Goal: Information Seeking & Learning: Learn about a topic

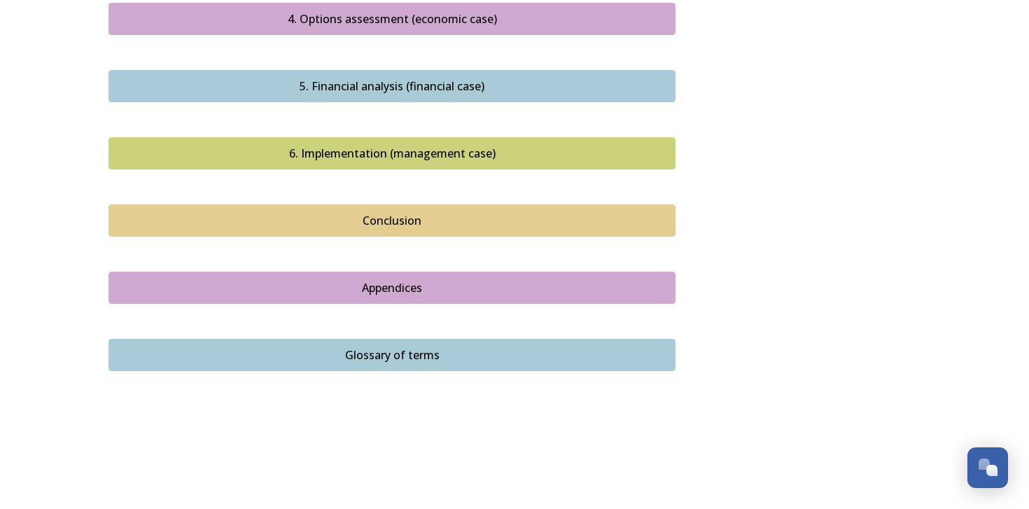
scroll to position [1579, 0]
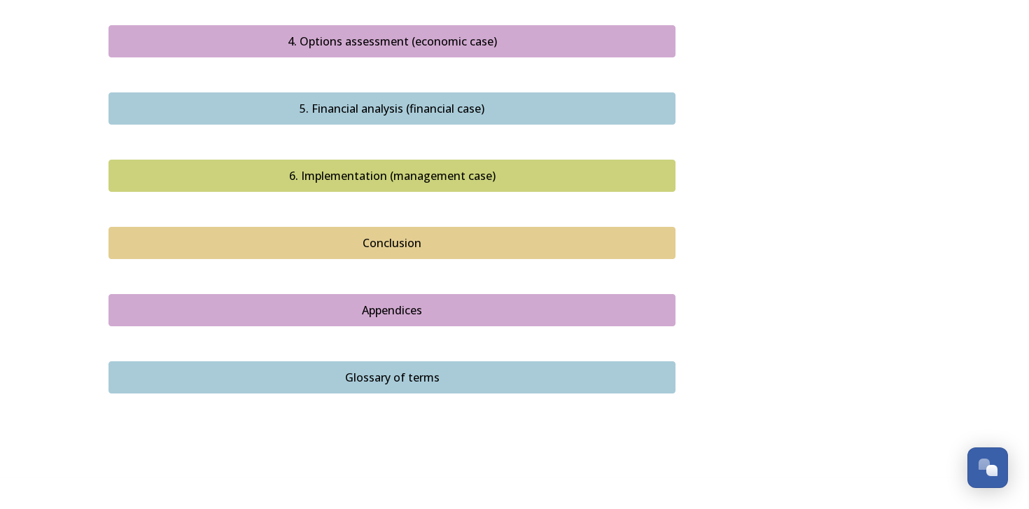
click at [345, 302] on div "Appendices" at bounding box center [391, 310] width 551 height 17
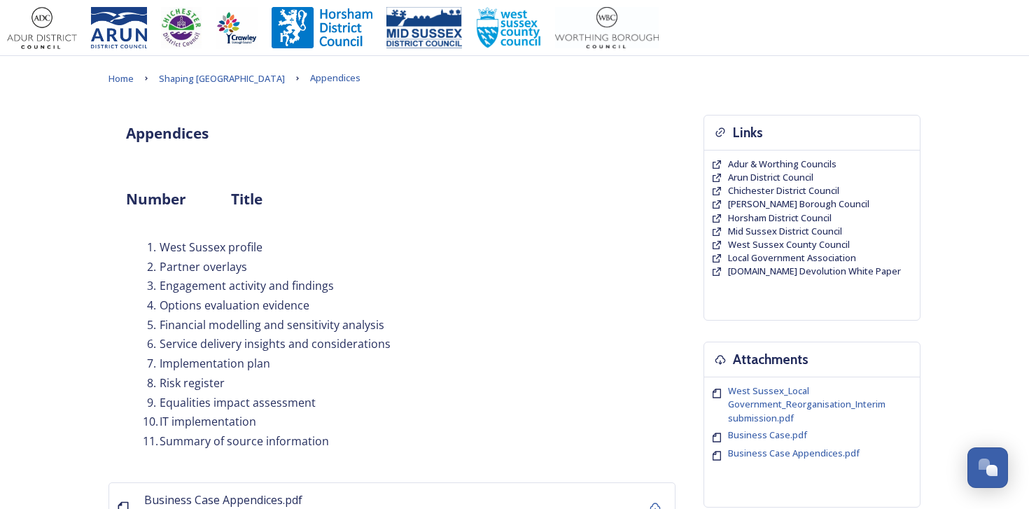
scroll to position [227, 0]
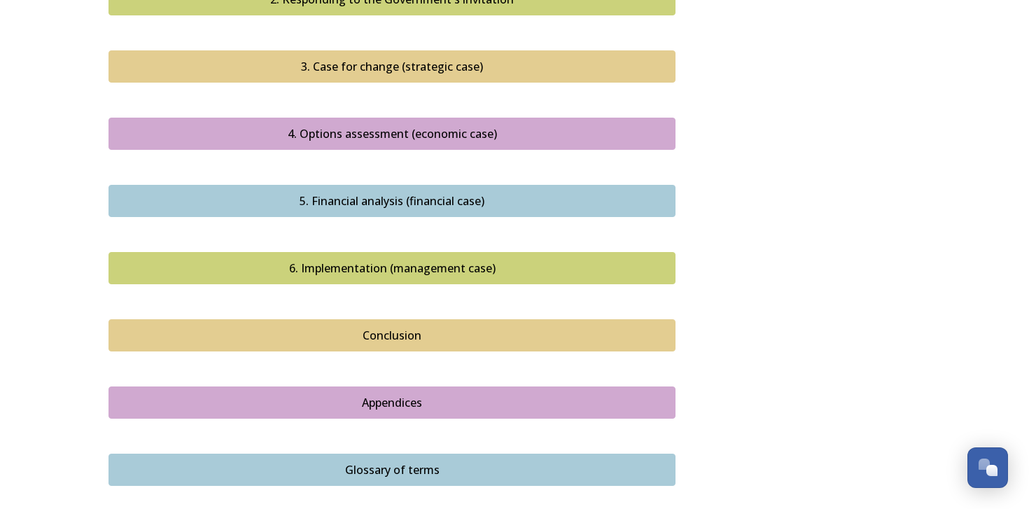
scroll to position [1513, 0]
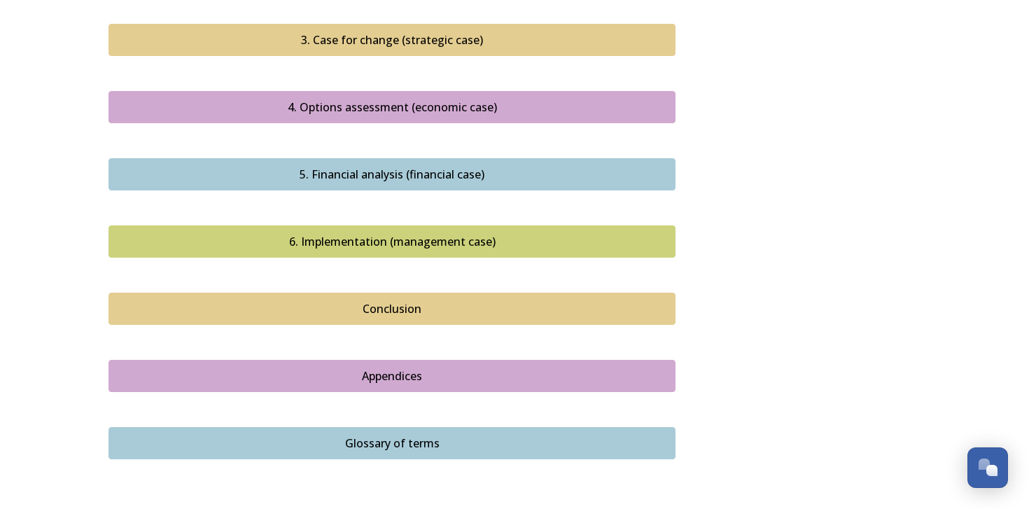
click at [376, 370] on button "Appendices" at bounding box center [391, 376] width 567 height 32
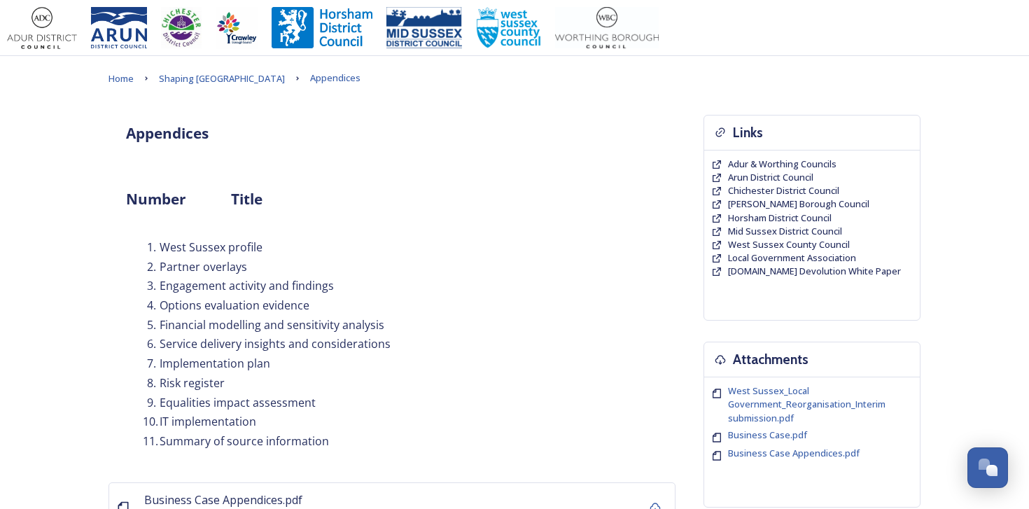
scroll to position [227, 0]
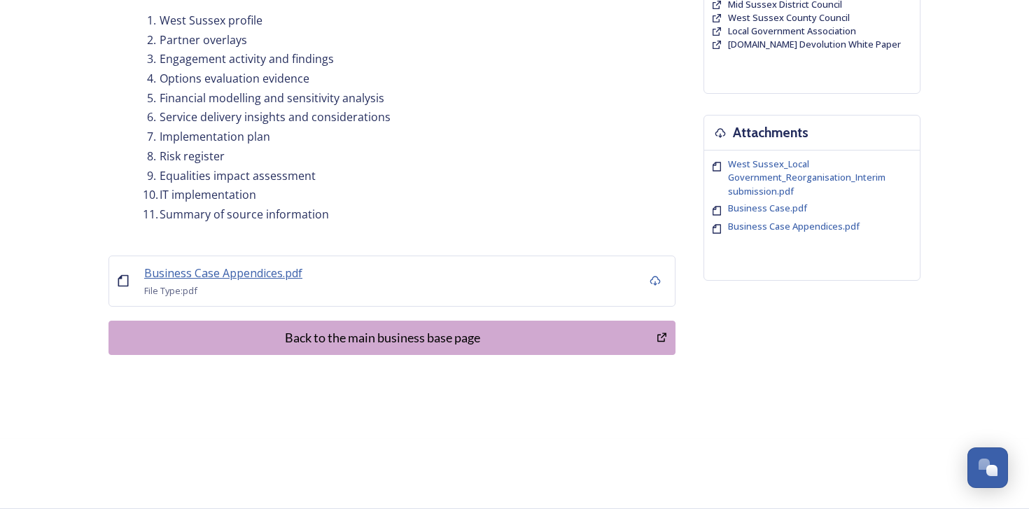
click at [275, 271] on span "Business Case Appendices.pdf" at bounding box center [223, 272] width 158 height 15
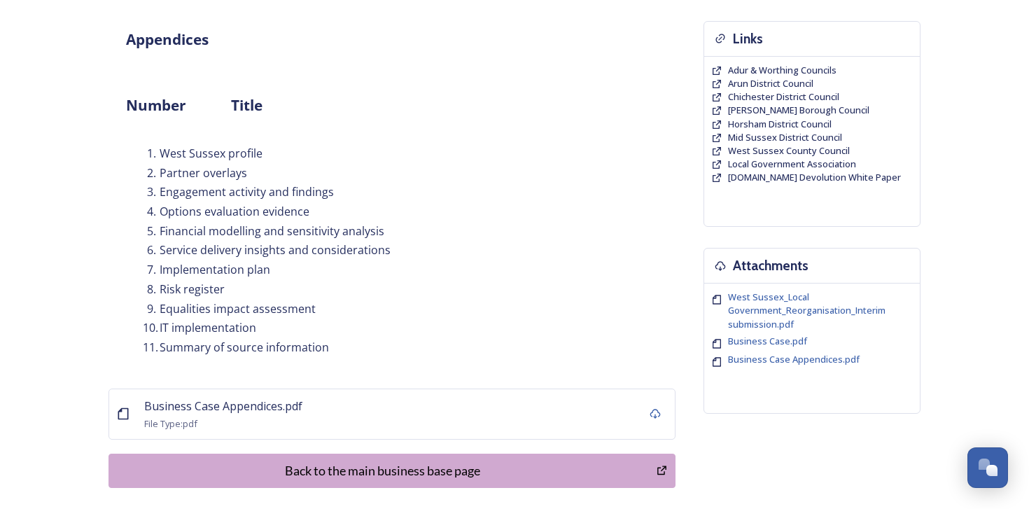
scroll to position [0, 0]
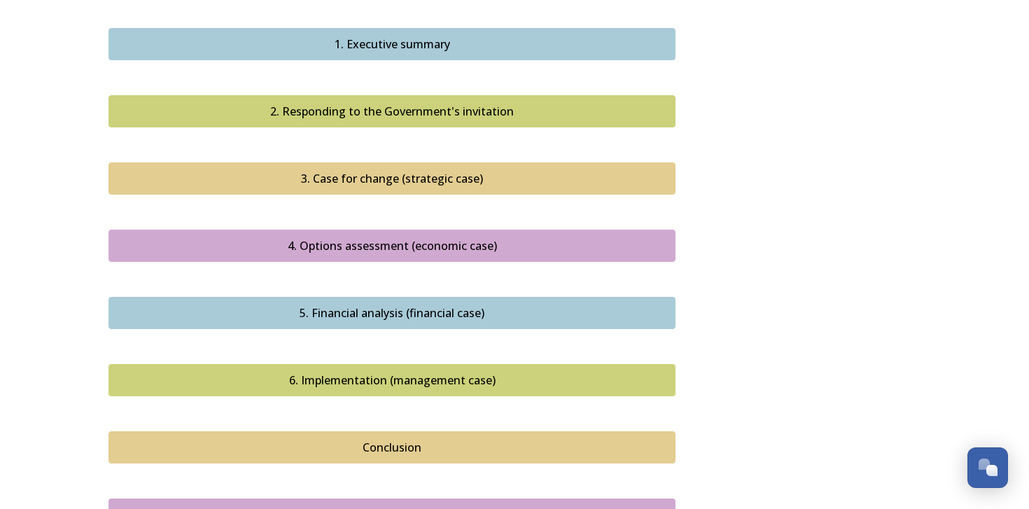
scroll to position [1348, 0]
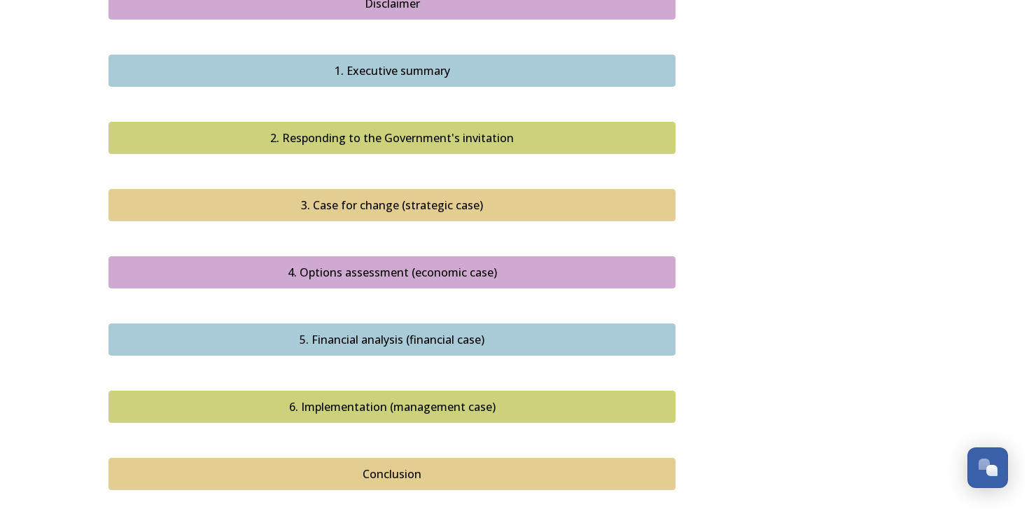
click at [352, 197] on div "3. Case for change (strategic case)" at bounding box center [391, 205] width 551 height 17
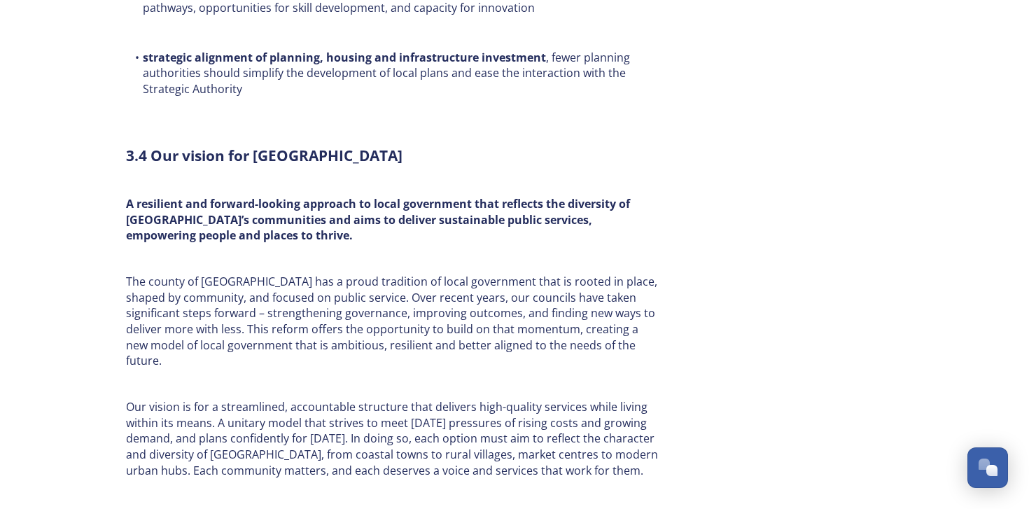
scroll to position [4485, 0]
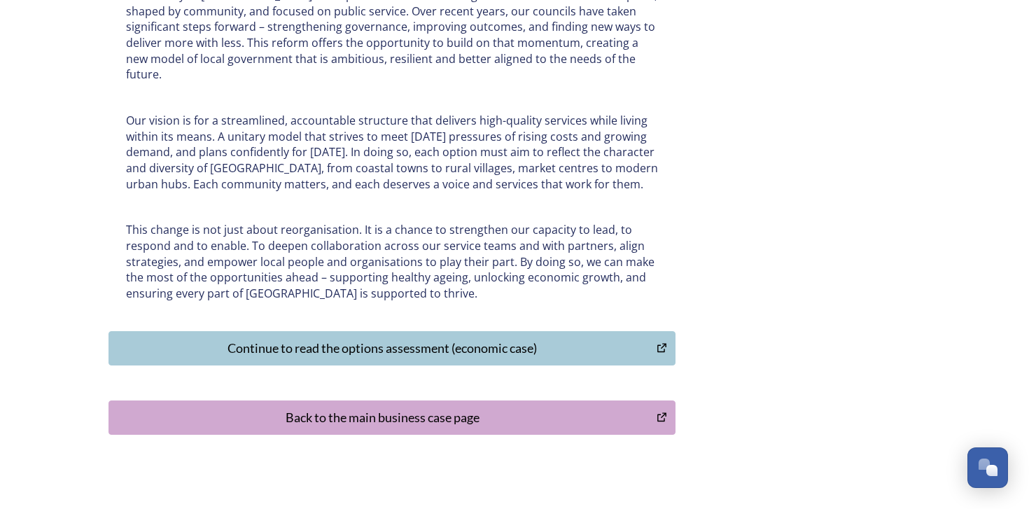
click at [365, 331] on button "Continue to read the options assessment (economic case)" at bounding box center [391, 348] width 567 height 34
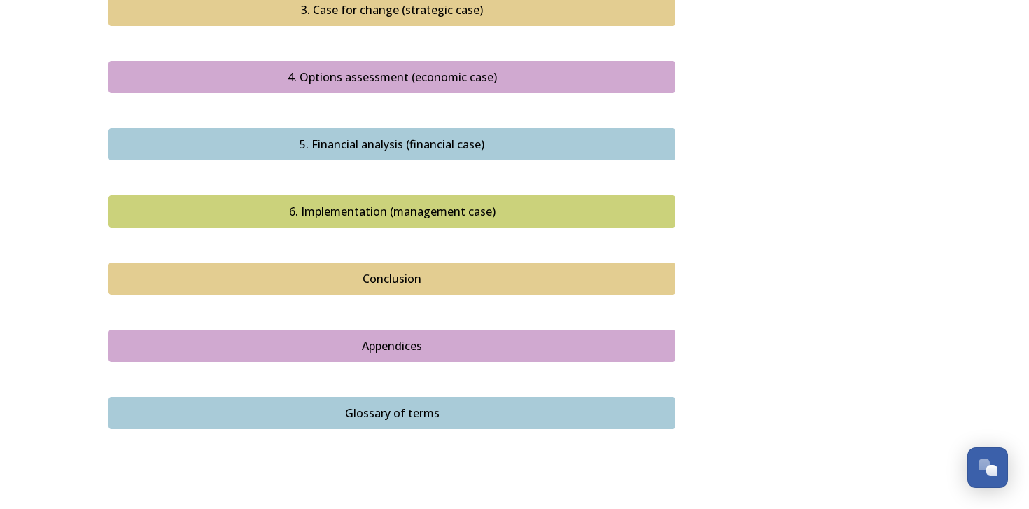
scroll to position [1598, 0]
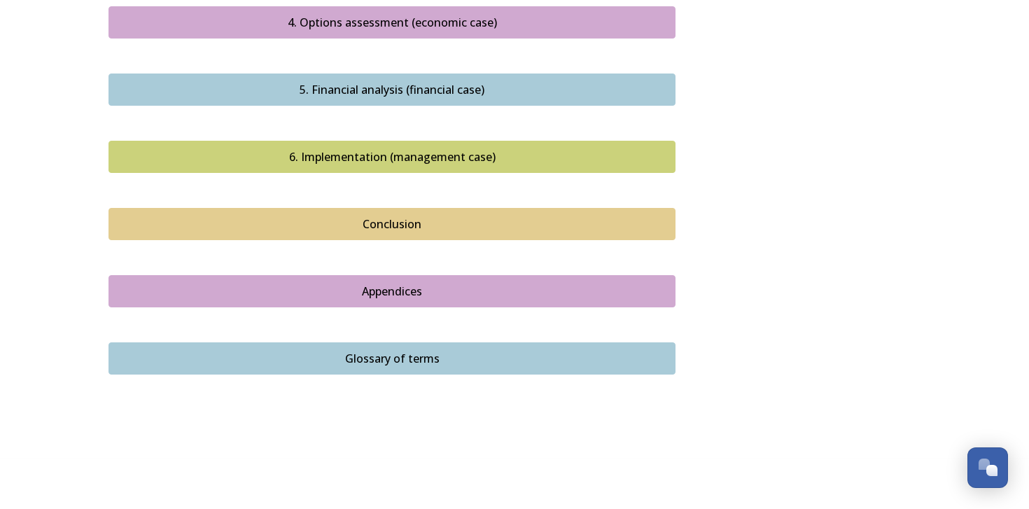
click at [359, 283] on div "Appendices" at bounding box center [391, 291] width 551 height 17
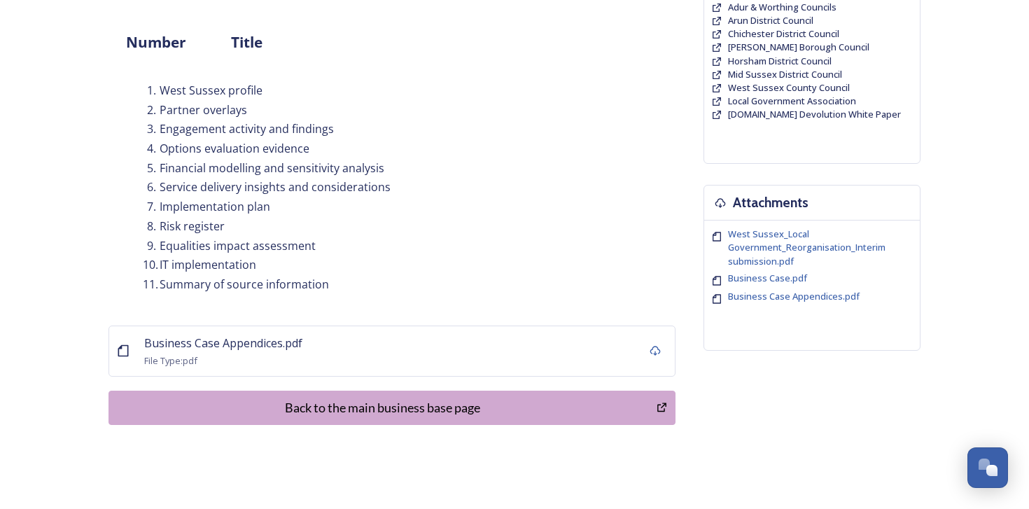
scroll to position [227, 0]
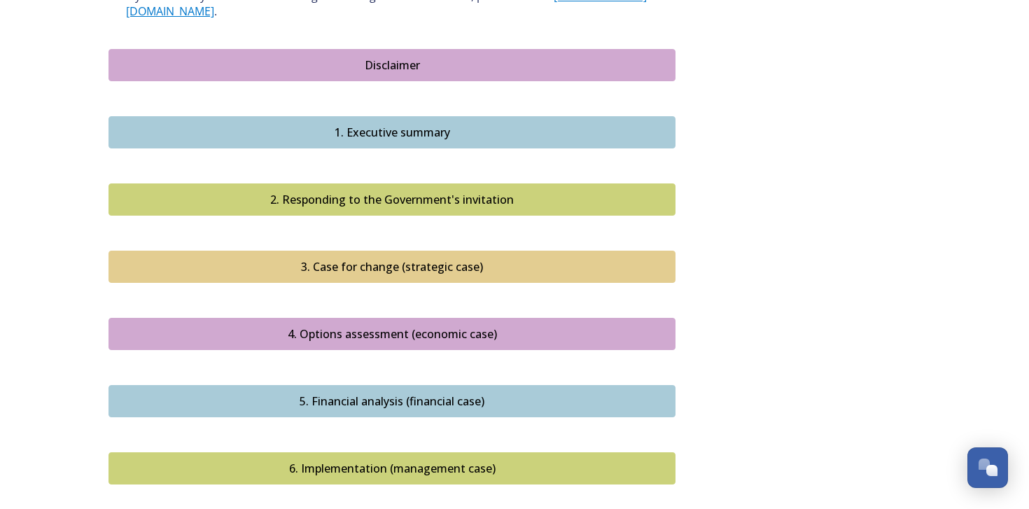
scroll to position [1341, 0]
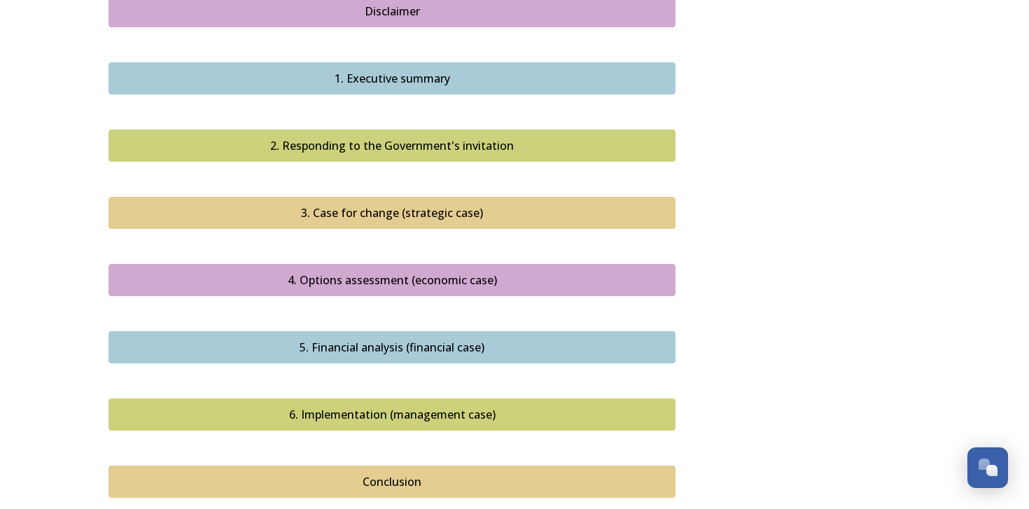
click at [359, 406] on div "6. Implementation (management case)" at bounding box center [391, 414] width 551 height 17
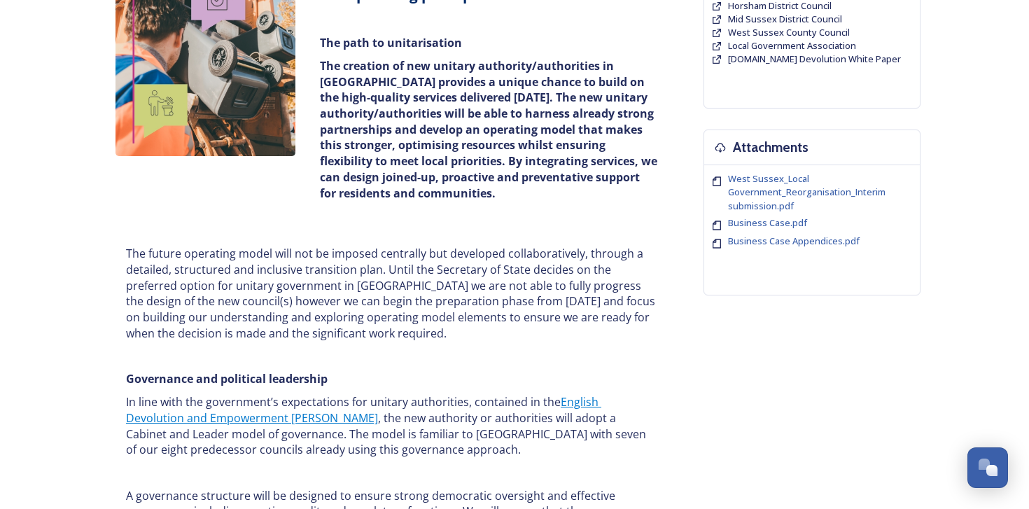
scroll to position [591, 0]
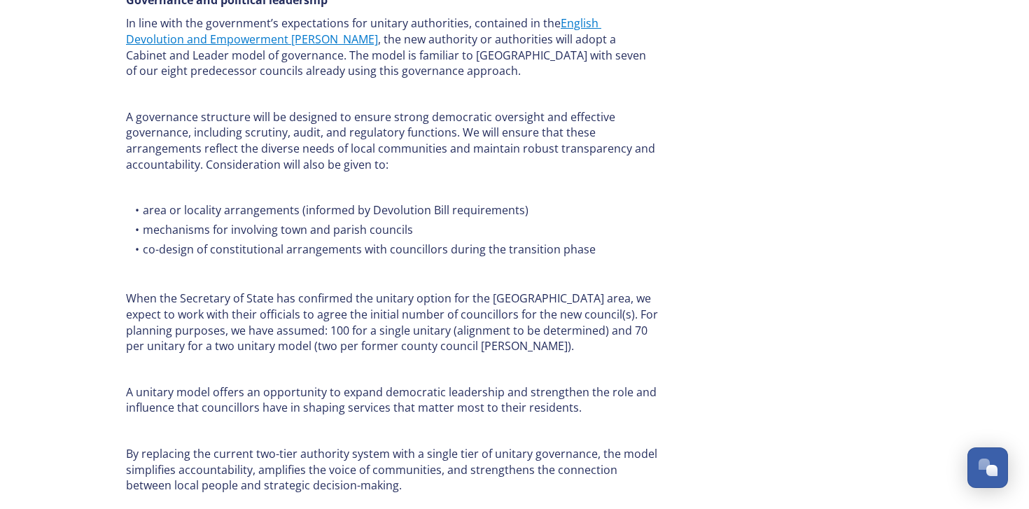
click at [359, 400] on p "A unitary model offers an opportunity to expand democratic leadership and stren…" at bounding box center [392, 399] width 532 height 31
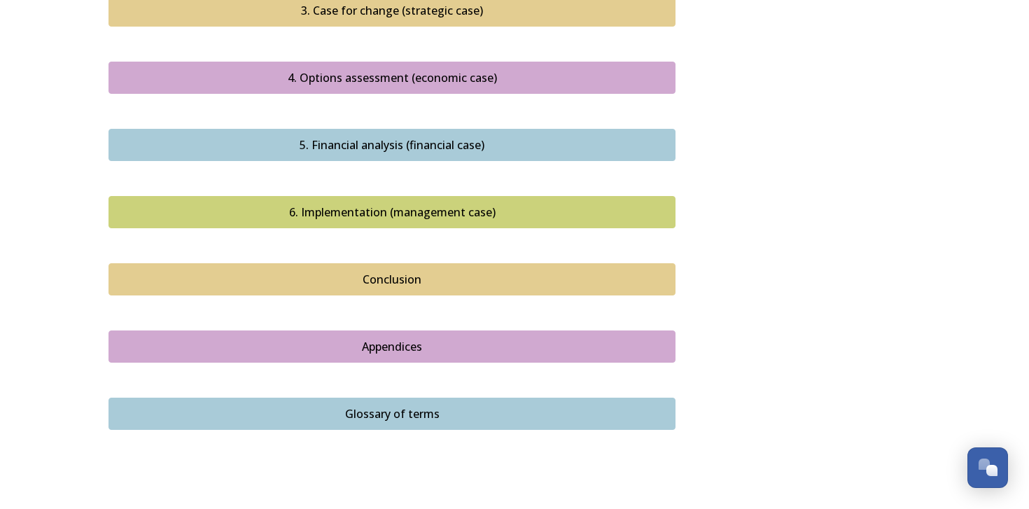
scroll to position [1488, 0]
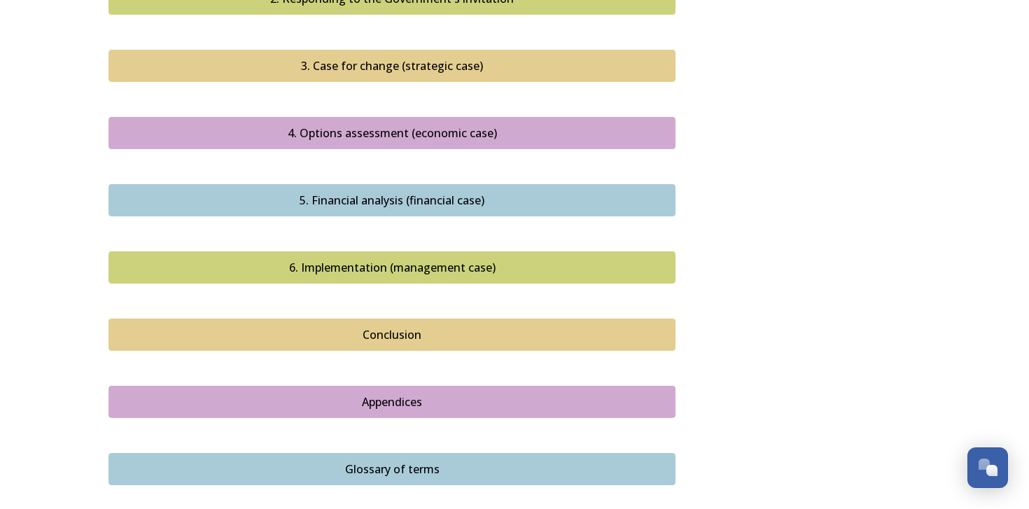
click at [355, 125] on div "4. Options assessment (economic case)" at bounding box center [391, 133] width 551 height 17
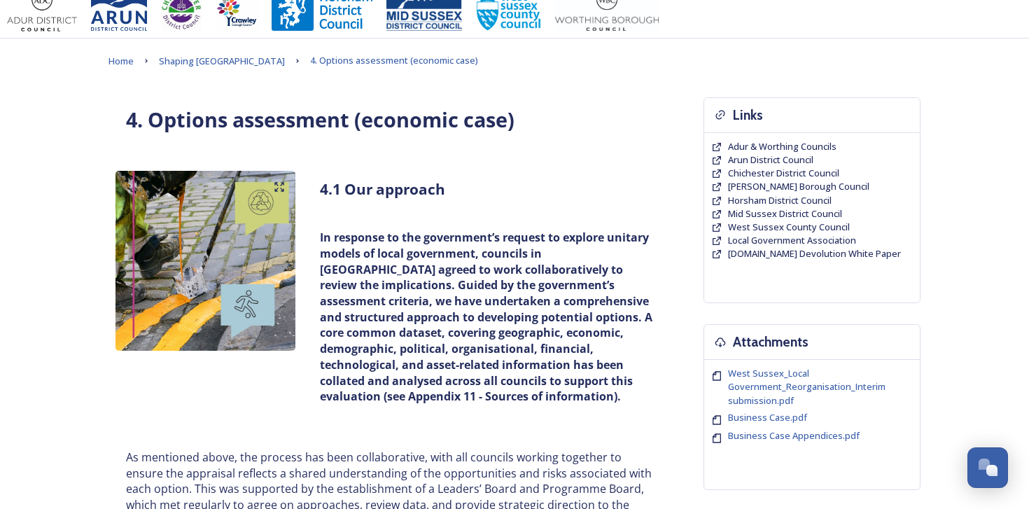
scroll to position [20, 0]
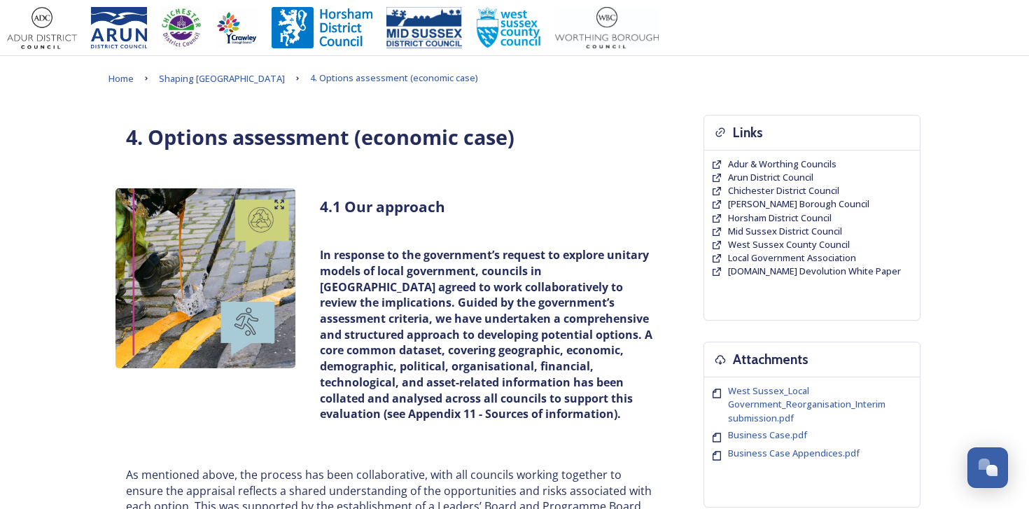
scroll to position [389, 0]
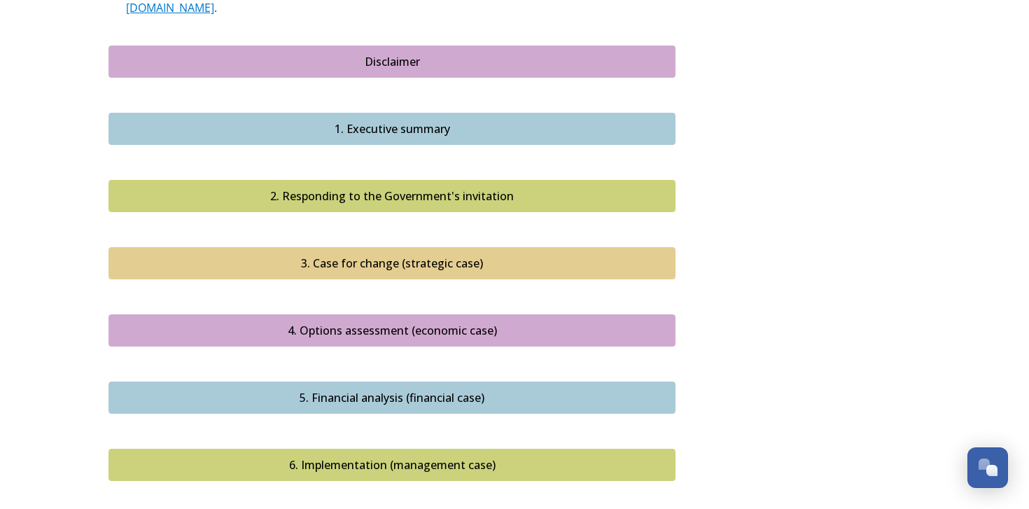
scroll to position [1438, 0]
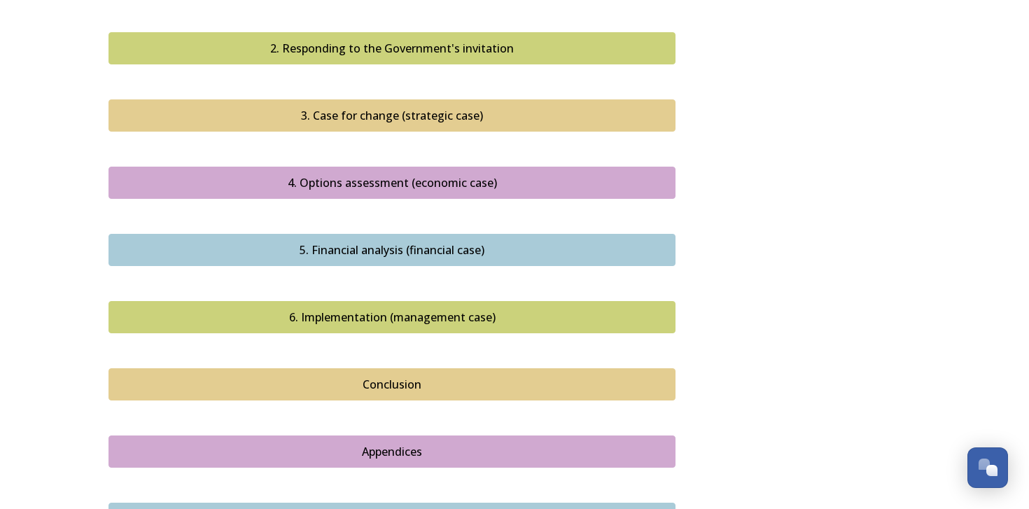
click at [419, 174] on div "4. Options assessment (economic case)" at bounding box center [391, 182] width 551 height 17
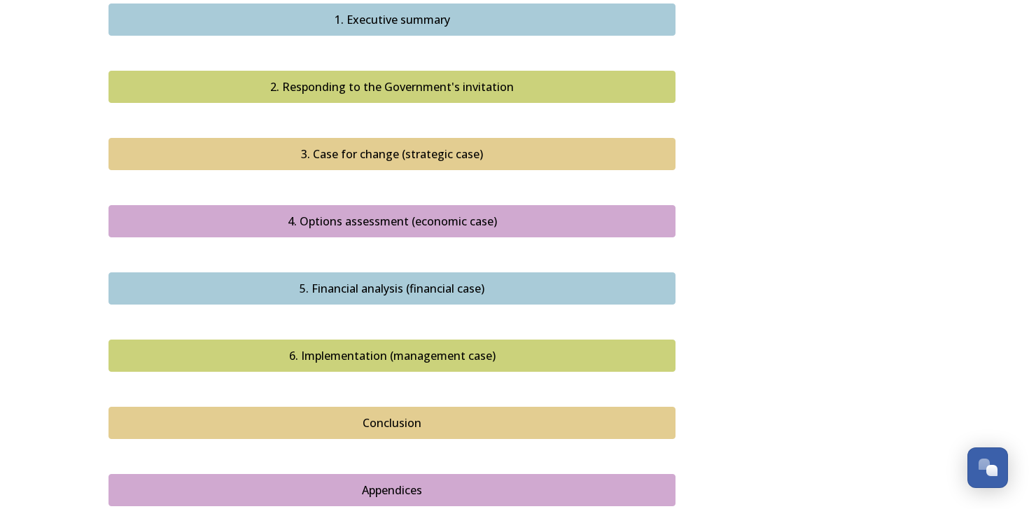
scroll to position [1508, 0]
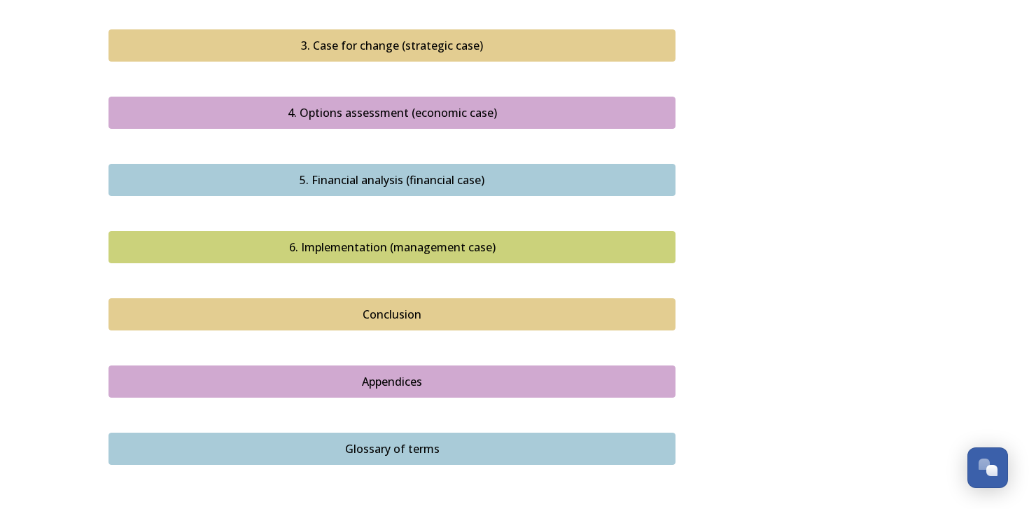
click at [331, 376] on button "Appendices" at bounding box center [391, 381] width 567 height 32
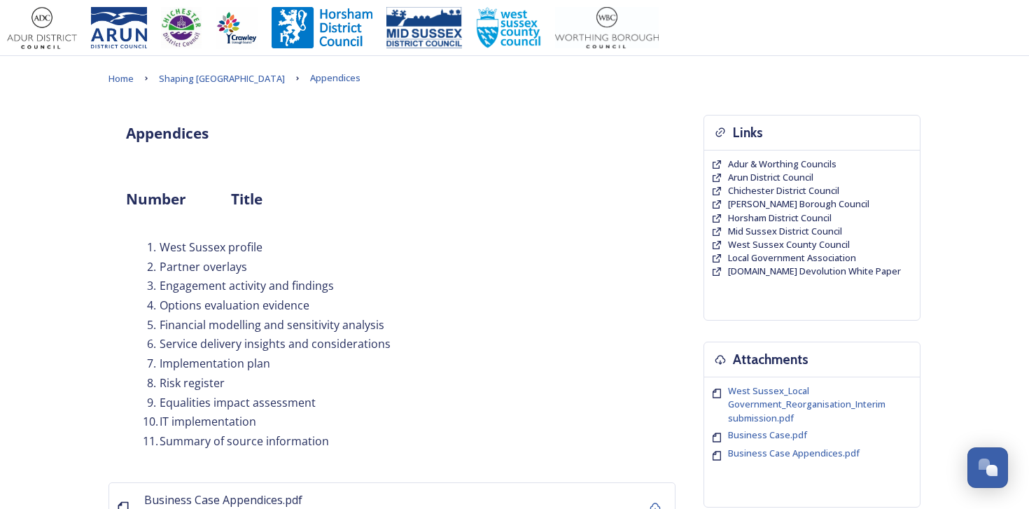
scroll to position [227, 0]
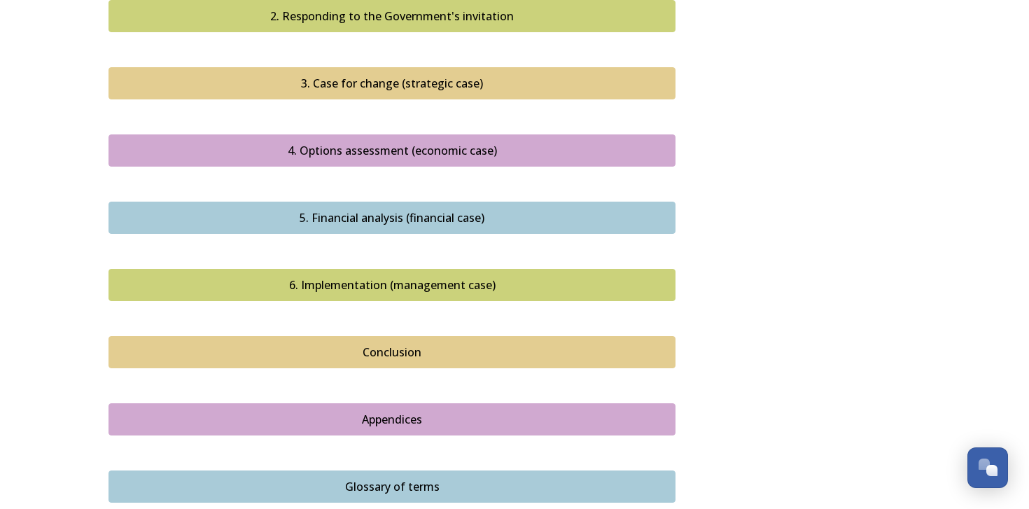
scroll to position [1566, 0]
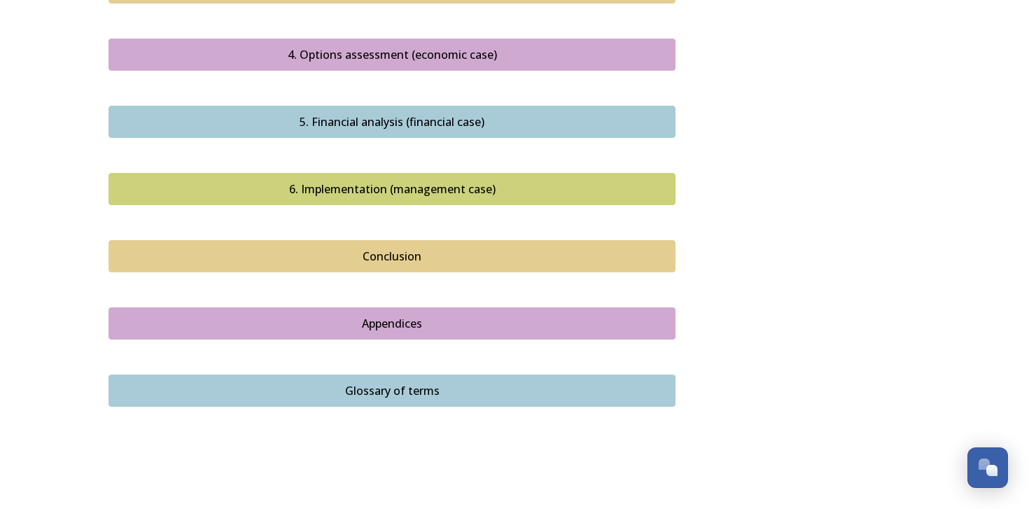
click at [362, 315] on div "Appendices" at bounding box center [391, 323] width 551 height 17
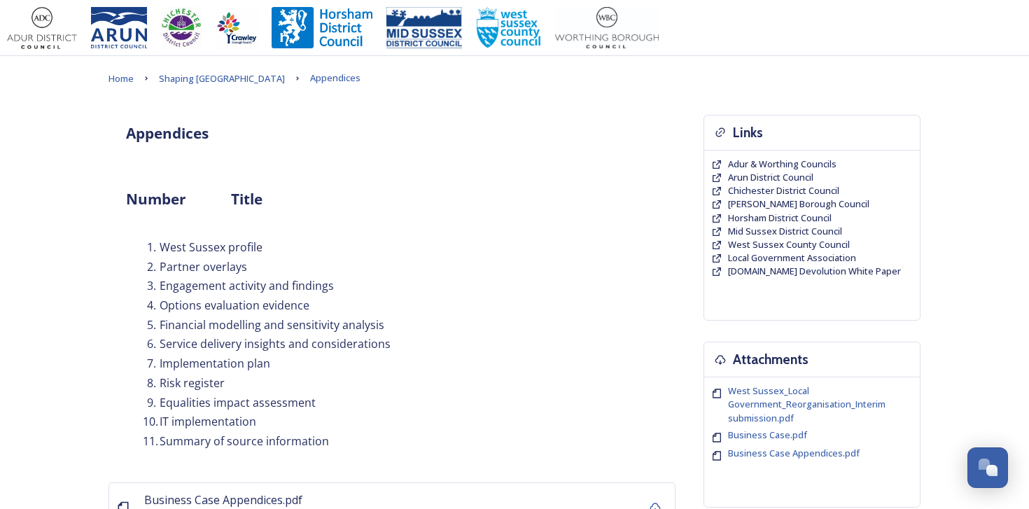
scroll to position [1, 0]
